Goal: Information Seeking & Learning: Learn about a topic

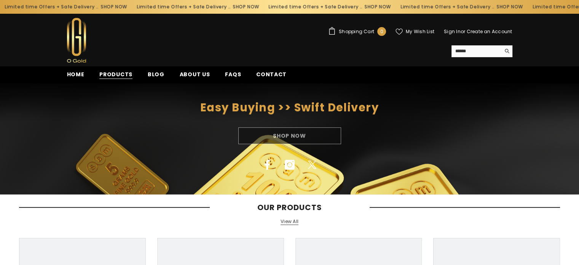
click at [120, 72] on span "Products" at bounding box center [115, 74] width 33 height 8
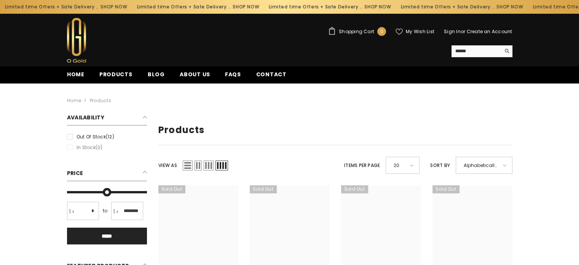
type input "*"
type input "*******"
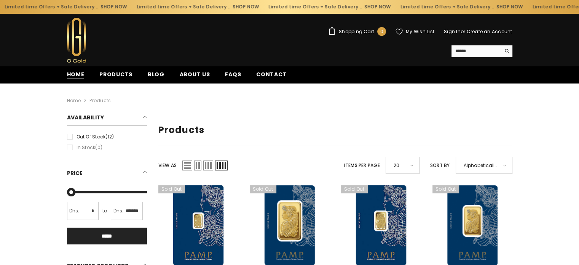
click at [78, 73] on span "Home" at bounding box center [76, 74] width 18 height 8
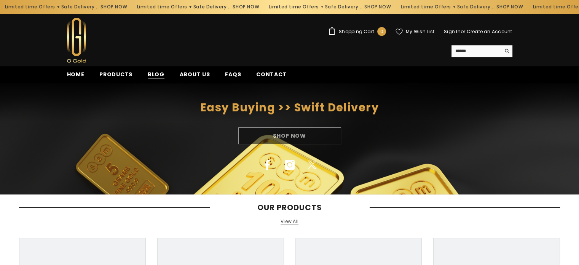
click at [148, 72] on span "Blog" at bounding box center [156, 74] width 17 height 8
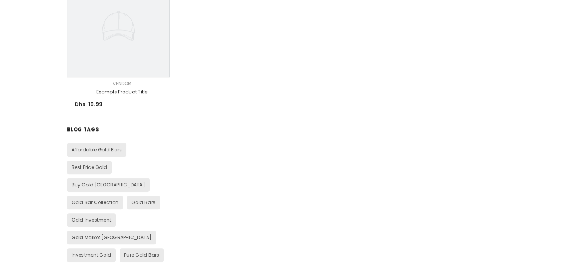
scroll to position [762, 0]
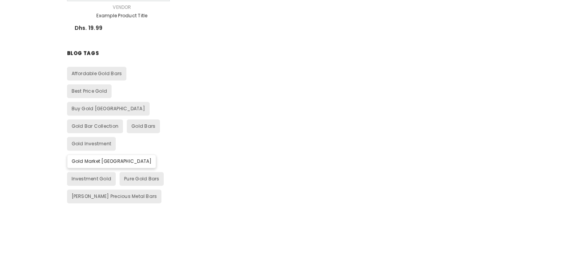
click at [79, 158] on span "Gold Market UAE" at bounding box center [112, 161] width 80 height 6
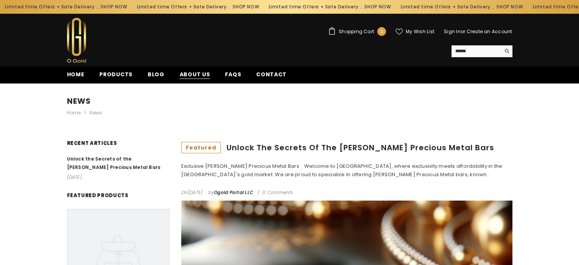
click at [189, 74] on span "About us" at bounding box center [195, 74] width 30 height 8
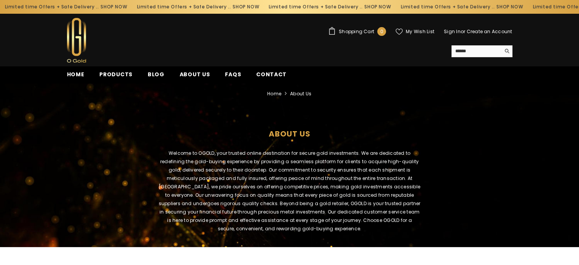
click at [264, 9] on div "Limited time Offers + Safe Delivery .. SHOP NOW" at bounding box center [330, 7] width 132 height 12
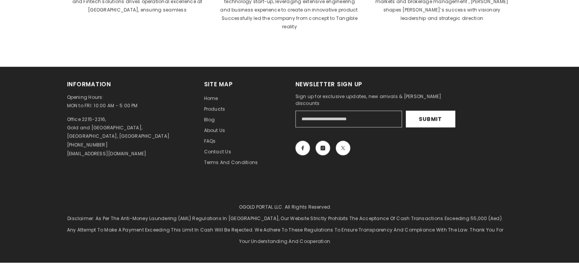
scroll to position [419, 0]
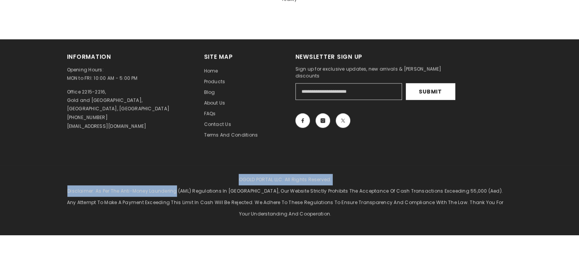
drag, startPoint x: 60, startPoint y: 160, endPoint x: 177, endPoint y: 175, distance: 118.3
click at [177, 175] on div "OGOLD PORTAL LLC. All Rights Reserved. Disclaimer: As per the Anti-Money Launde…" at bounding box center [289, 200] width 579 height 69
click at [221, 131] on span "Terms and Conditions" at bounding box center [231, 134] width 54 height 6
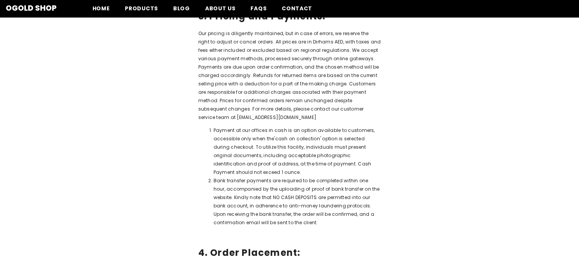
scroll to position [229, 0]
